Goal: Information Seeking & Learning: Learn about a topic

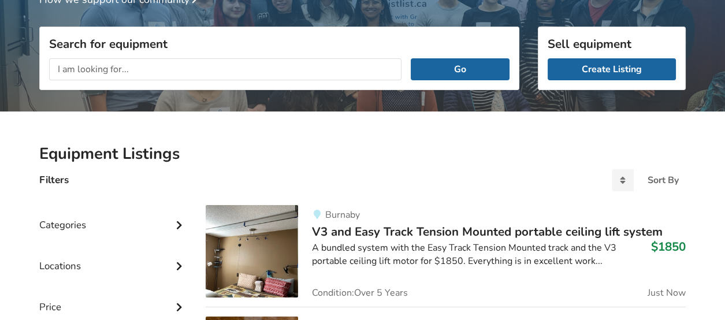
scroll to position [112, 0]
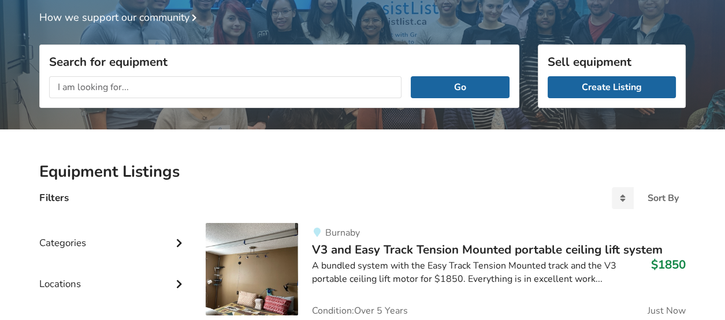
click at [110, 86] on input "text" at bounding box center [225, 87] width 353 height 22
type input "stand up assist"
click at [411, 76] on button "Go" at bounding box center [460, 87] width 99 height 22
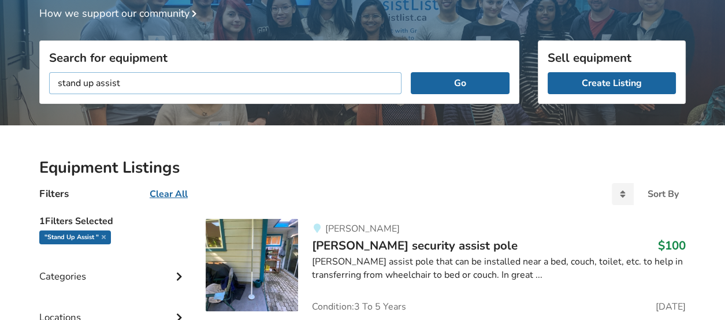
scroll to position [173, 0]
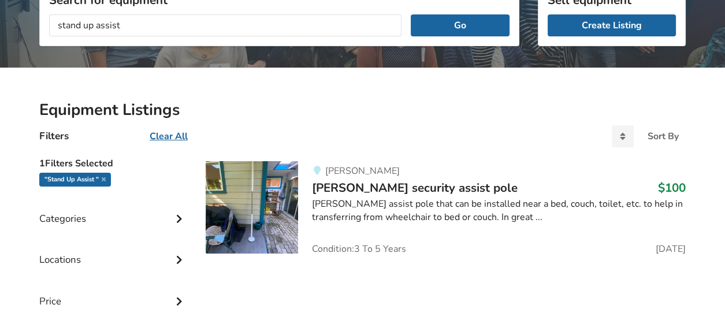
click at [168, 136] on u "Clear All" at bounding box center [169, 136] width 38 height 13
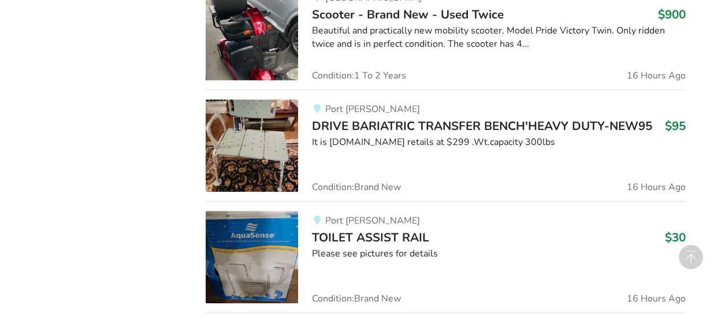
scroll to position [1730, 0]
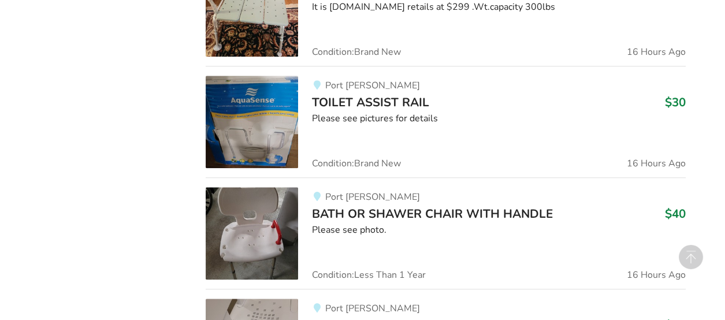
click at [366, 95] on span "TOILET ASSIST RAIL" at bounding box center [370, 102] width 117 height 16
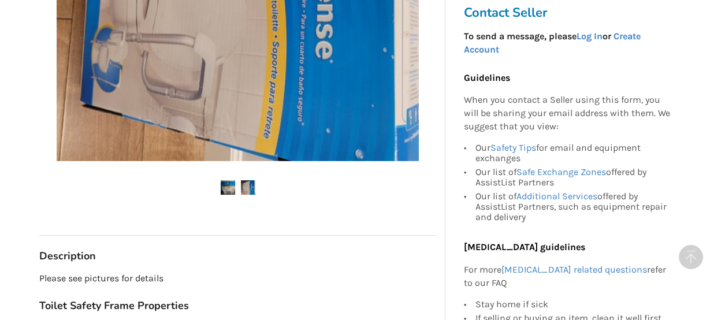
scroll to position [129, 0]
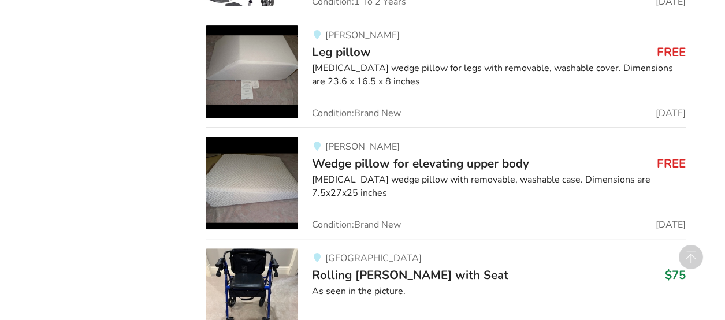
scroll to position [6520, 0]
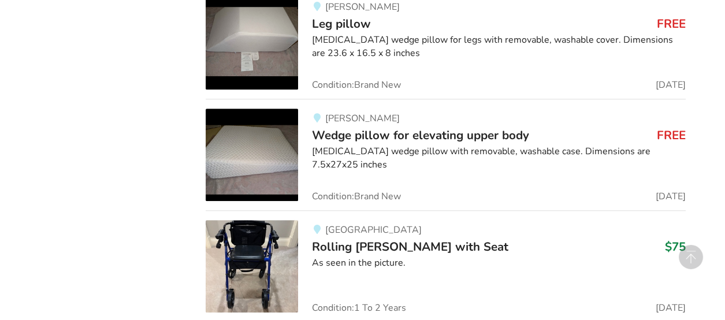
click at [266, 136] on img at bounding box center [252, 155] width 92 height 92
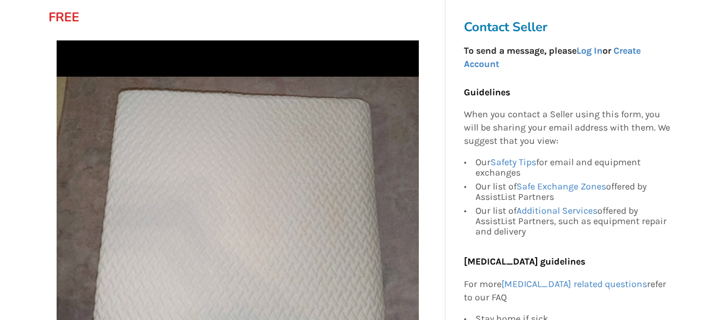
scroll to position [231, 0]
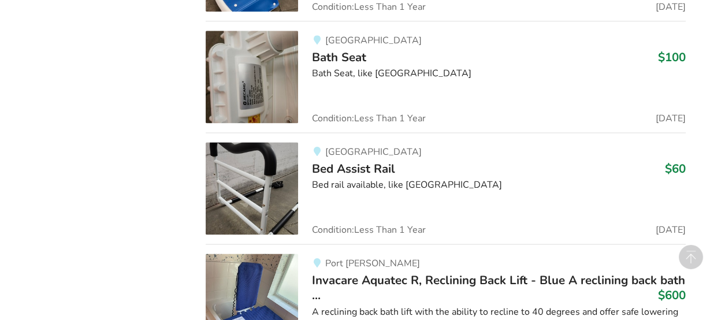
scroll to position [8001, 0]
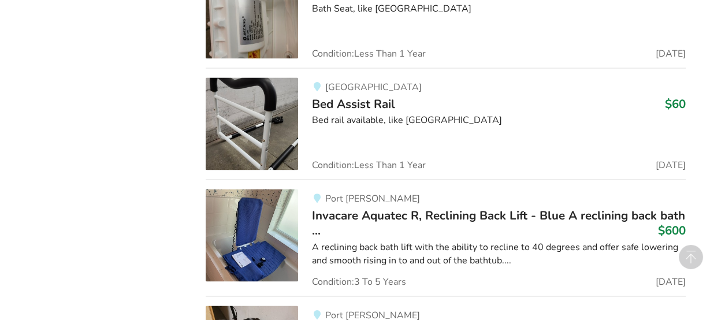
click at [247, 109] on img at bounding box center [252, 123] width 92 height 92
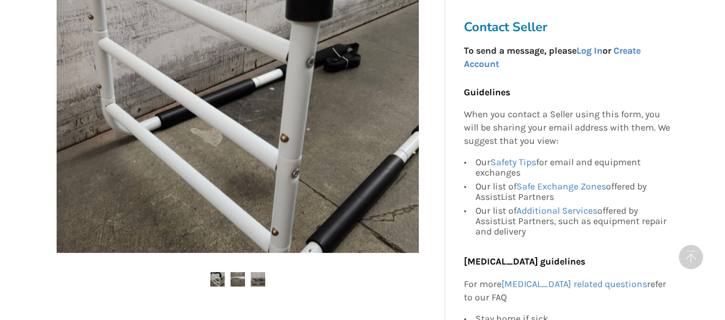
scroll to position [347, 0]
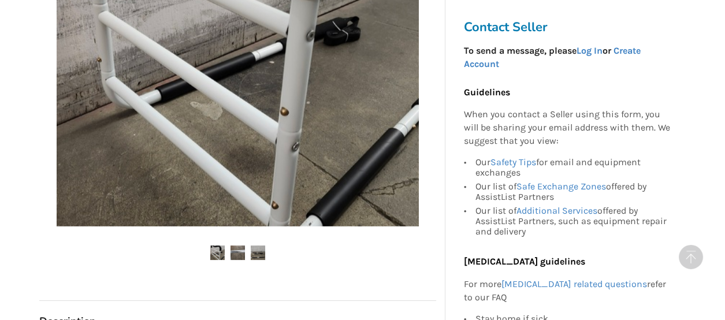
click at [235, 254] on img at bounding box center [238, 253] width 14 height 14
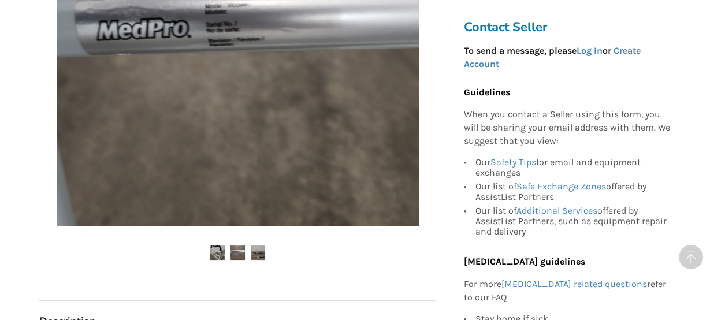
click at [261, 254] on img at bounding box center [258, 253] width 14 height 14
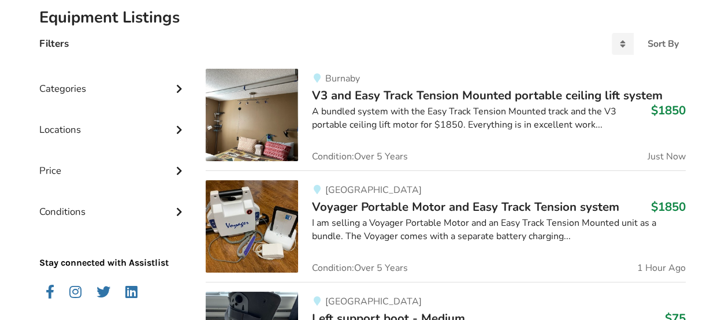
scroll to position [157, 0]
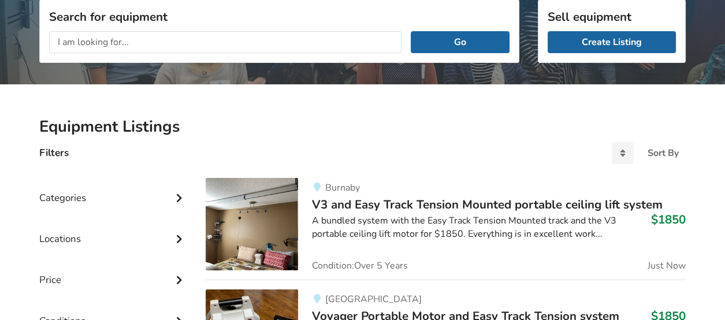
click at [202, 46] on input "text" at bounding box center [225, 42] width 353 height 22
type input "stand up assist"
click at [411, 31] on button "Go" at bounding box center [460, 42] width 99 height 22
